Goal: Transaction & Acquisition: Purchase product/service

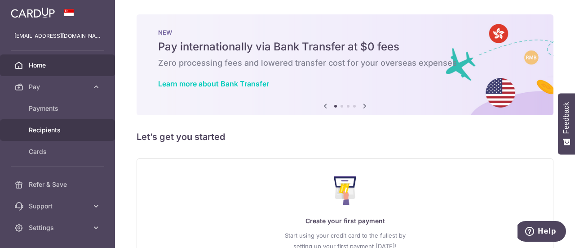
click at [62, 128] on span "Recipients" at bounding box center [58, 129] width 59 height 9
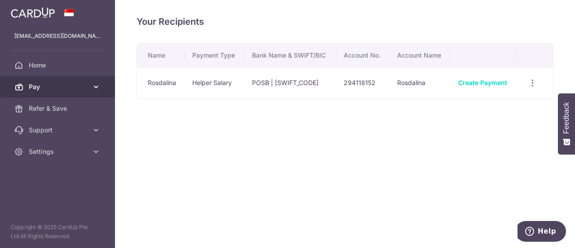
click at [94, 85] on icon at bounding box center [96, 86] width 9 height 9
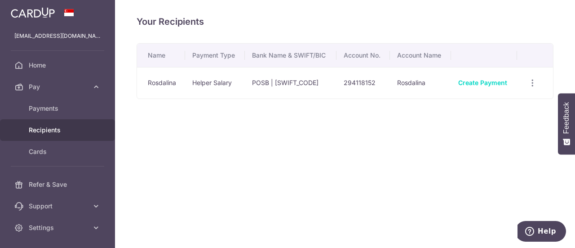
click at [49, 132] on span "Recipients" at bounding box center [58, 129] width 59 height 9
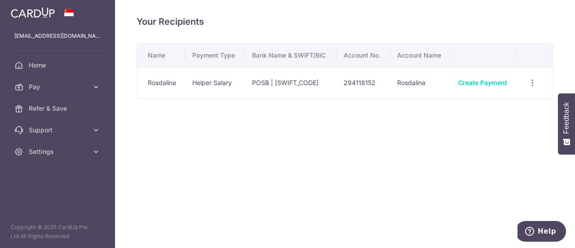
click at [418, 54] on th "Account Name" at bounding box center [420, 55] width 61 height 23
click at [479, 80] on link "Create Payment" at bounding box center [483, 83] width 49 height 8
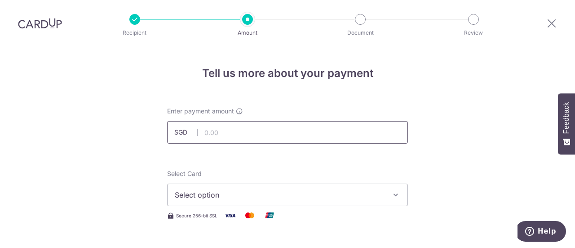
click at [266, 134] on input "text" at bounding box center [287, 132] width 241 height 22
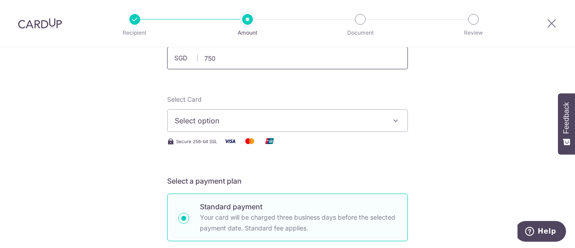
scroll to position [92, 0]
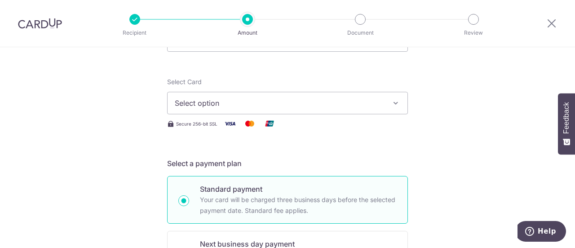
click at [383, 106] on button "Select option" at bounding box center [287, 103] width 241 height 22
type input "750.00"
click at [271, 134] on link "Add credit card" at bounding box center [288, 128] width 240 height 16
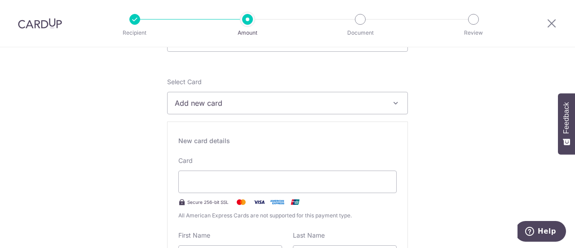
type input "12 / 2029"
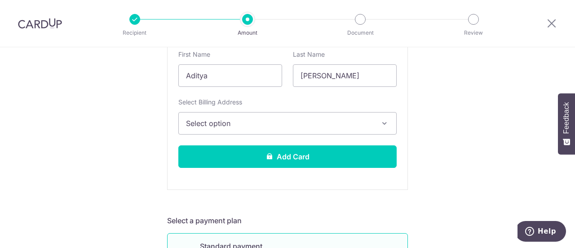
scroll to position [273, 0]
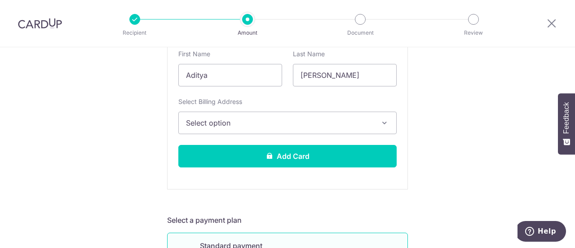
click at [361, 120] on span "Select option" at bounding box center [279, 122] width 187 height 11
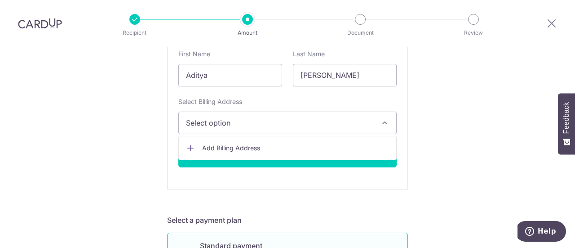
click at [351, 147] on span "Add Billing Address" at bounding box center [295, 147] width 187 height 9
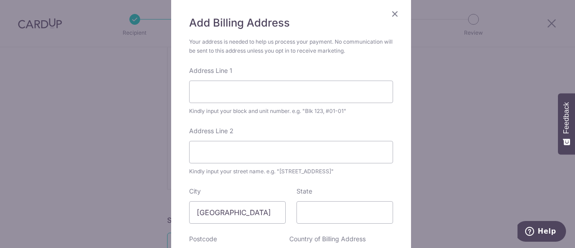
scroll to position [55, 0]
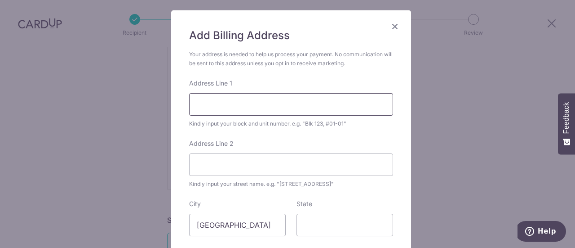
click at [352, 107] on input "Address Line 1" at bounding box center [291, 104] width 204 height 22
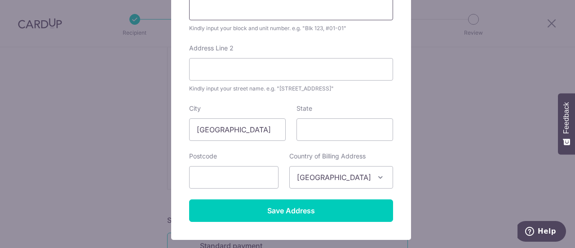
scroll to position [157, 0]
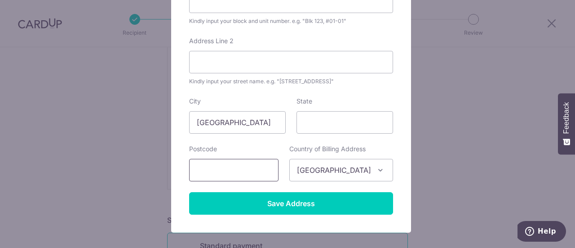
click at [248, 173] on input "text" at bounding box center [233, 170] width 89 height 22
type input "309072"
click at [266, 94] on form "Your address is needed to help us process your payment. No communication will b…" at bounding box center [291, 80] width 204 height 267
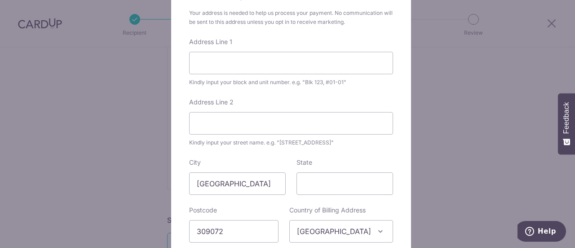
scroll to position [97, 0]
click at [339, 62] on input "Address Line 1" at bounding box center [291, 62] width 204 height 22
type input "02-00"
click at [265, 120] on input "Address Line 2" at bounding box center [291, 122] width 204 height 22
type input "28 Gilstead Road"
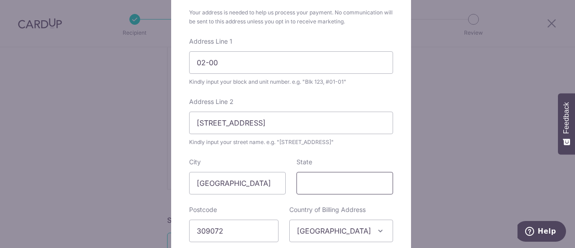
click at [322, 181] on input "State" at bounding box center [345, 183] width 97 height 22
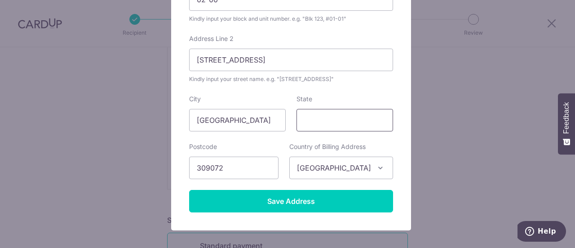
scroll to position [161, 0]
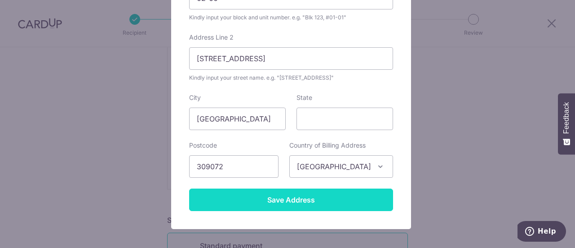
click at [328, 201] on input "Save Address" at bounding box center [291, 199] width 204 height 22
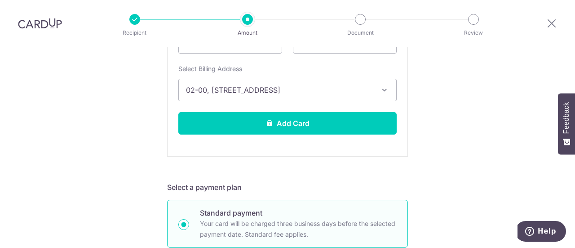
scroll to position [306, 0]
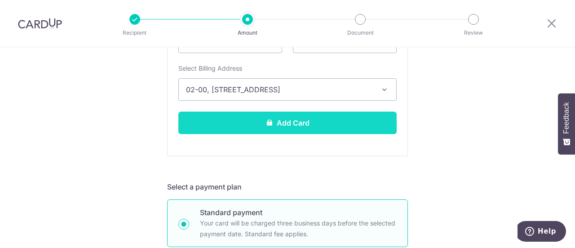
click at [357, 120] on button "Add Card" at bounding box center [287, 122] width 218 height 22
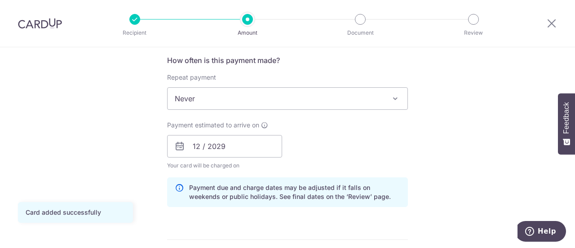
scroll to position [334, 0]
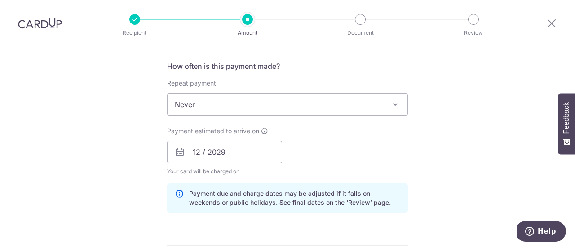
click at [392, 104] on span at bounding box center [395, 104] width 11 height 11
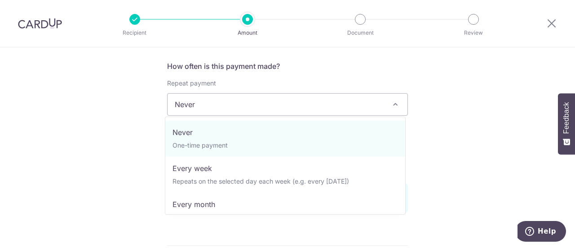
select select "3"
type input "07/09/2027"
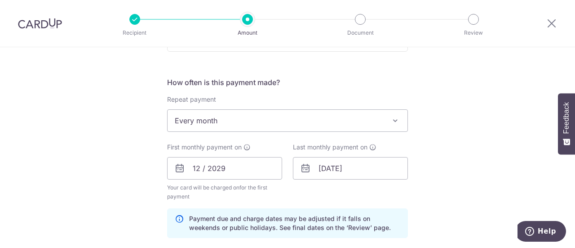
scroll to position [313, 0]
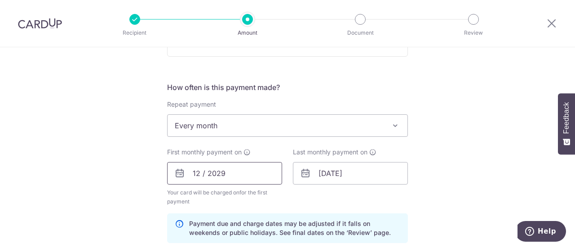
click at [240, 174] on input "12 / 2029" at bounding box center [224, 173] width 115 height 22
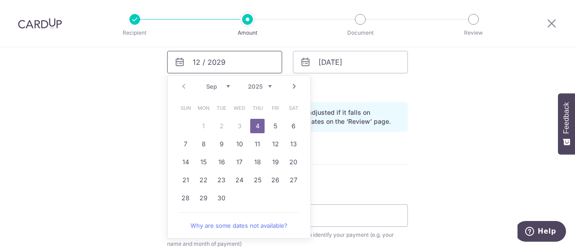
scroll to position [425, 0]
click at [258, 156] on link "18" at bounding box center [257, 161] width 14 height 14
type input "18/09/2025"
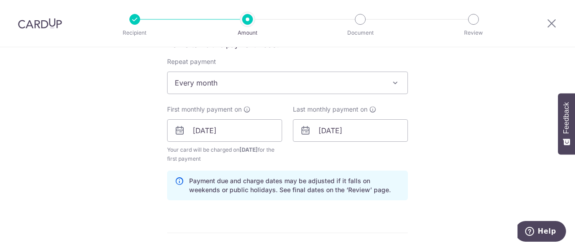
scroll to position [356, 0]
click at [384, 132] on input "07/09/2027" at bounding box center [350, 131] width 115 height 22
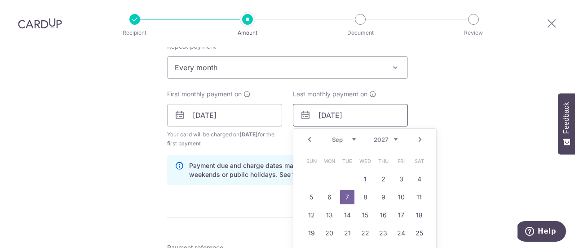
scroll to position [379, 0]
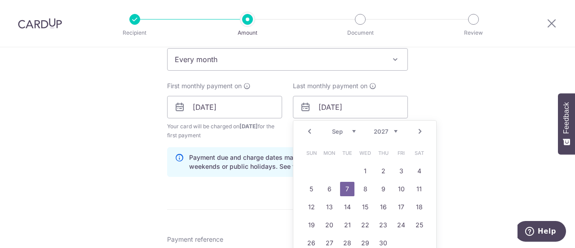
click at [464, 128] on div "Tell us more about your payment Enter payment amount SGD 750.00 750.00 Card add…" at bounding box center [287, 97] width 575 height 859
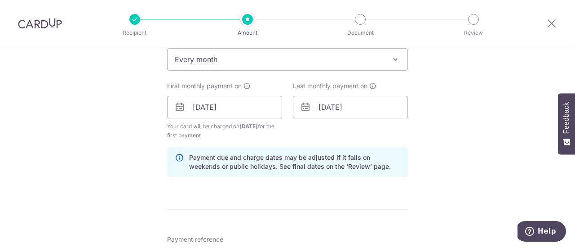
click at [438, 134] on div "Tell us more about your payment Enter payment amount SGD 750.00 750.00 Card add…" at bounding box center [287, 97] width 575 height 859
click at [390, 105] on input "07/09/2027" at bounding box center [350, 107] width 115 height 22
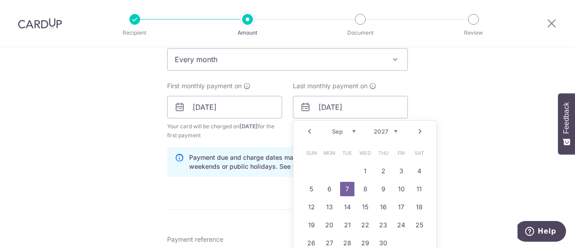
click at [307, 131] on link "Prev" at bounding box center [309, 131] width 11 height 11
click at [366, 208] on link "18" at bounding box center [365, 207] width 14 height 14
type input "18/08/2027"
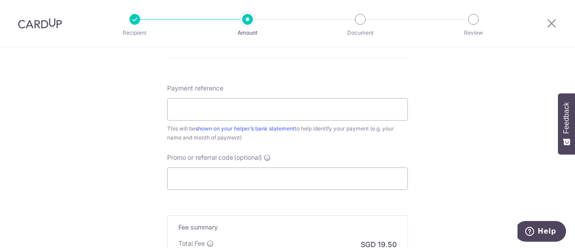
scroll to position [529, 0]
click at [238, 110] on input "Payment reference" at bounding box center [287, 110] width 241 height 22
type input "Salary"
click at [354, 178] on input "Promo or referral code (optional)" at bounding box center [287, 180] width 241 height 22
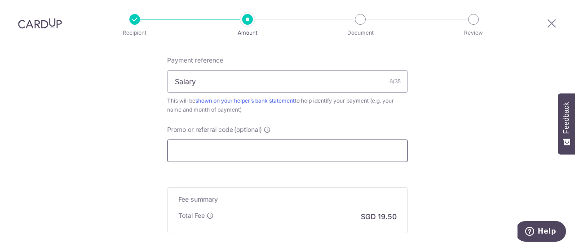
scroll to position [570, 0]
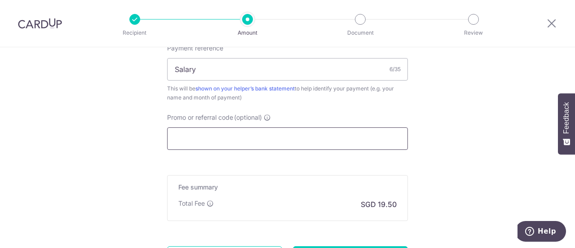
click at [236, 134] on input "Promo or referral code (optional)" at bounding box center [287, 138] width 241 height 22
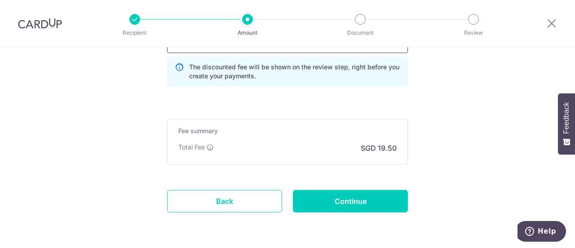
scroll to position [696, 0]
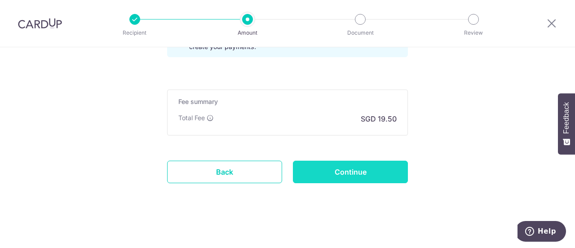
type input "3HOME25R"
click at [388, 171] on input "Continue" at bounding box center [350, 171] width 115 height 22
type input "Create Schedule"
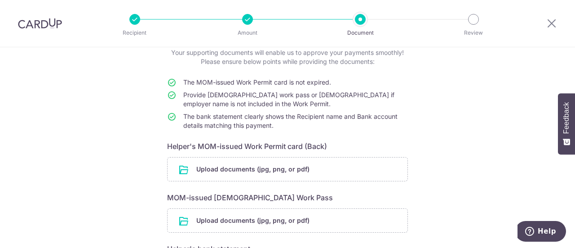
scroll to position [54, 0]
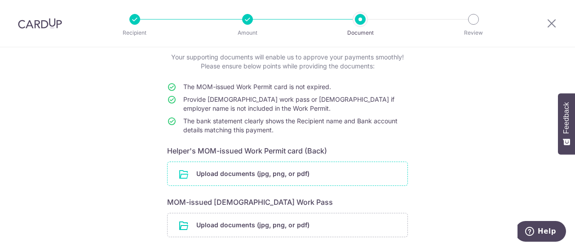
click at [226, 171] on input "file" at bounding box center [288, 173] width 240 height 23
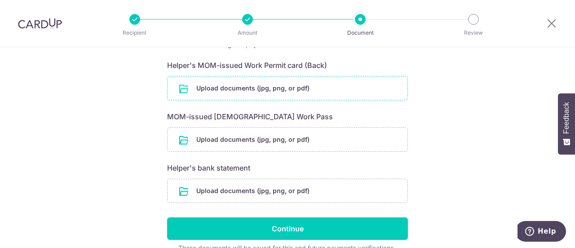
scroll to position [139, 0]
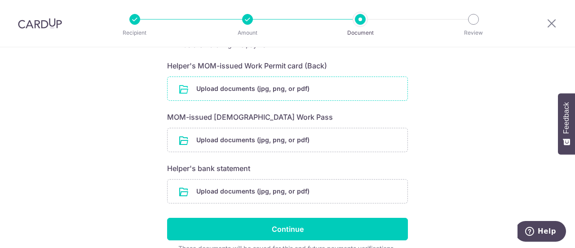
click at [215, 86] on input "file" at bounding box center [288, 88] width 240 height 23
click at [272, 88] on input "file" at bounding box center [288, 88] width 240 height 23
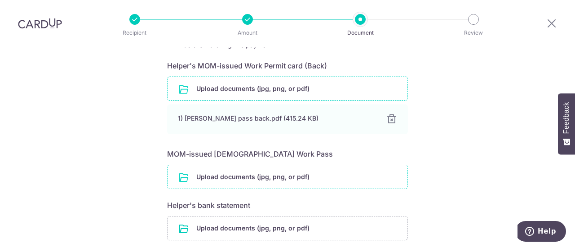
click at [234, 177] on input "file" at bounding box center [288, 176] width 240 height 23
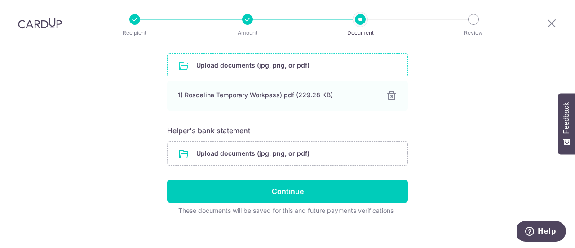
scroll to position [258, 0]
